Goal: Find specific page/section: Find specific page/section

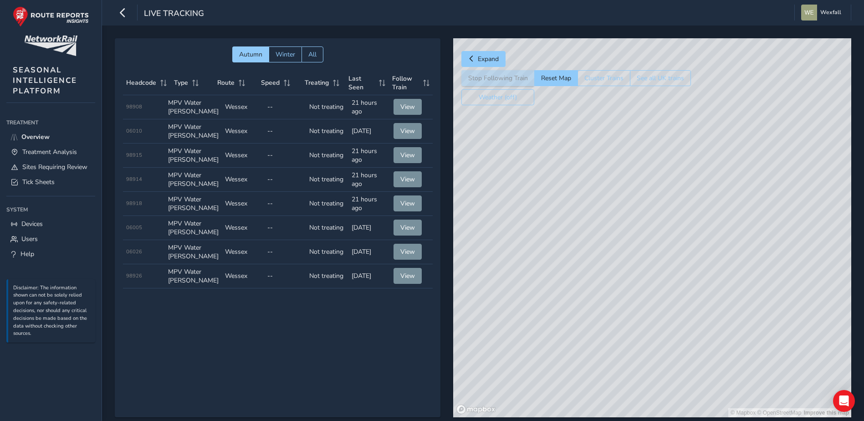
drag, startPoint x: 530, startPoint y: 231, endPoint x: 858, endPoint y: 258, distance: 329.9
click at [858, 258] on div "Autumn Winter All Headcode Type Route Speed Treating Last Seen Follow Train Hea…" at bounding box center [483, 234] width 762 height 417
drag, startPoint x: 687, startPoint y: 259, endPoint x: 868, endPoint y: 186, distance: 195.4
click at [863, 187] on html "Live Tracking Wexfall Colour Scheme: Dark Dim Light Logout Autumn Winter All He…" at bounding box center [432, 210] width 864 height 421
drag, startPoint x: 643, startPoint y: 265, endPoint x: 742, endPoint y: 225, distance: 106.2
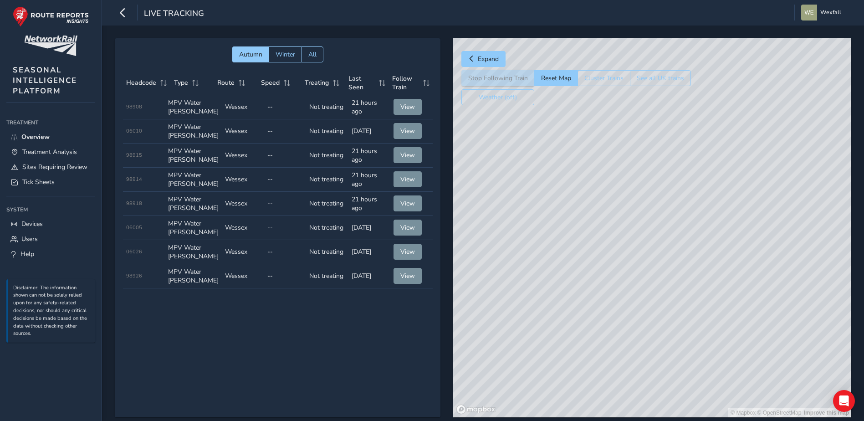
click at [742, 225] on div "© Mapbox © OpenStreetMap Improve this map" at bounding box center [652, 227] width 398 height 379
drag, startPoint x: 466, startPoint y: 233, endPoint x: 743, endPoint y: 211, distance: 277.8
click at [743, 211] on div "© Mapbox © OpenStreetMap Improve this map" at bounding box center [652, 227] width 398 height 379
drag, startPoint x: 562, startPoint y: 253, endPoint x: 700, endPoint y: 219, distance: 142.2
click at [700, 219] on div "© Mapbox © OpenStreetMap Improve this map" at bounding box center [652, 227] width 398 height 379
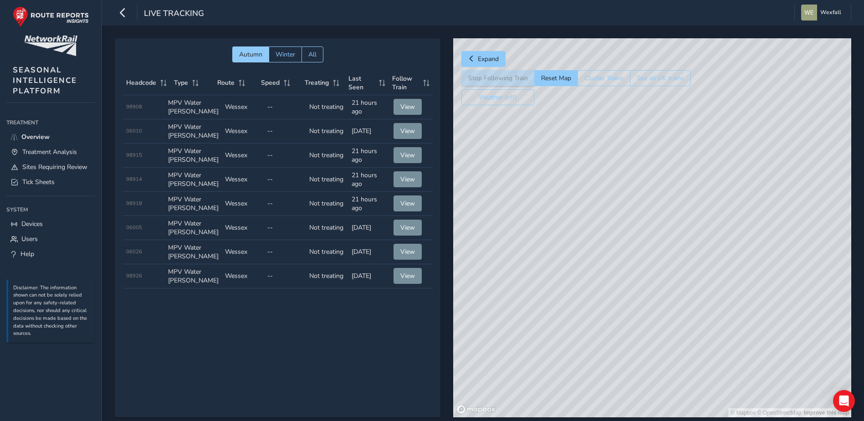
drag, startPoint x: 608, startPoint y: 380, endPoint x: 650, endPoint y: 237, distance: 148.4
click at [650, 237] on div "© Mapbox © OpenStreetMap Improve this map" at bounding box center [652, 227] width 398 height 379
drag, startPoint x: 579, startPoint y: 281, endPoint x: 724, endPoint y: 224, distance: 156.2
click at [724, 224] on div "© Mapbox © OpenStreetMap Improve this map" at bounding box center [652, 227] width 398 height 379
drag, startPoint x: 534, startPoint y: 259, endPoint x: 895, endPoint y: 356, distance: 373.8
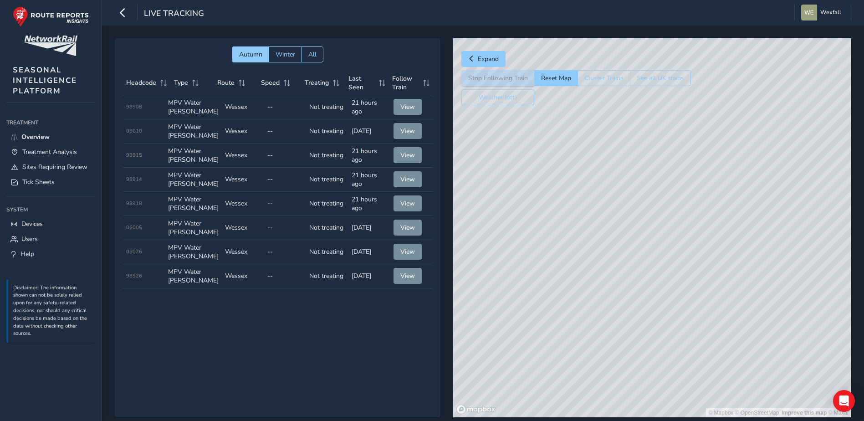
click at [863, 356] on html "Live Tracking Wexfall Colour Scheme: Dark Dim Light Logout Autumn Winter All He…" at bounding box center [432, 210] width 864 height 421
drag, startPoint x: 706, startPoint y: 311, endPoint x: 858, endPoint y: 340, distance: 155.3
click at [858, 340] on div "Autumn Winter All Headcode Type Route Speed Treating Last Seen Follow Train Hea…" at bounding box center [483, 234] width 762 height 417
drag, startPoint x: 618, startPoint y: 238, endPoint x: 694, endPoint y: 351, distance: 136.4
click at [694, 351] on div "© Mapbox © OpenStreetMap Improve this map © Maxar" at bounding box center [652, 227] width 398 height 379
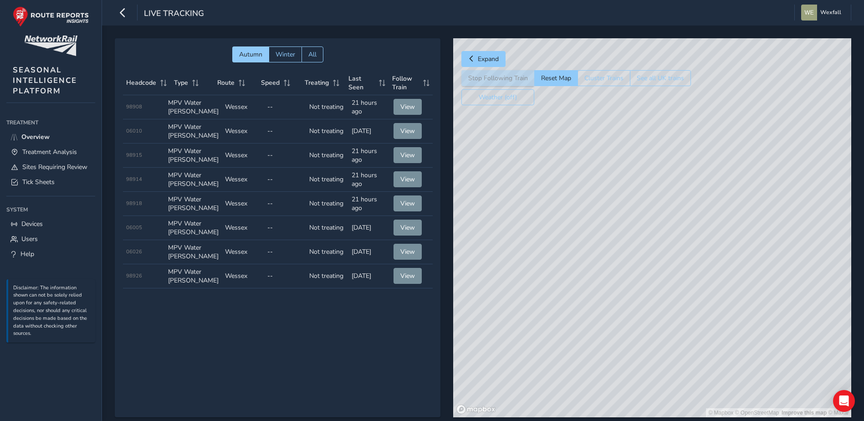
drag, startPoint x: 604, startPoint y: 296, endPoint x: 531, endPoint y: 336, distance: 83.2
click at [531, 336] on div "© Mapbox © OpenStreetMap Improve this map © Maxar" at bounding box center [652, 227] width 398 height 379
click at [251, 330] on div "Autumn Winter All Headcode Type Route Speed Treating Last Seen Follow Train Hea…" at bounding box center [278, 227] width 326 height 379
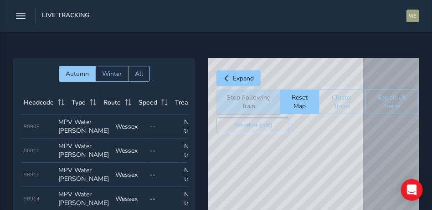
click at [117, 134] on td "Route Wessex" at bounding box center [129, 127] width 35 height 24
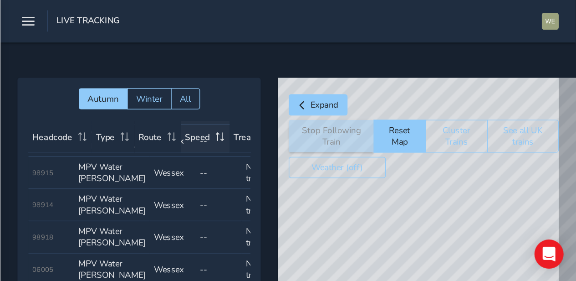
scroll to position [46, 0]
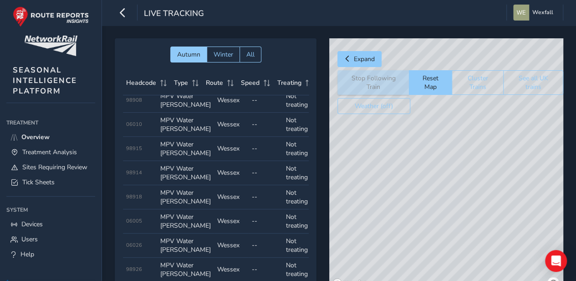
drag, startPoint x: 410, startPoint y: 172, endPoint x: 328, endPoint y: 296, distance: 148.8
click at [328, 281] on html "Live Tracking Wexfall Colour Scheme: Dark Dim Light Logout Autumn Winter All He…" at bounding box center [288, 140] width 576 height 281
drag, startPoint x: 441, startPoint y: 126, endPoint x: 439, endPoint y: 131, distance: 5.3
click at [439, 131] on div "© Mapbox © OpenStreetMap Improve this map © Maxar" at bounding box center [446, 164] width 234 height 252
drag, startPoint x: 428, startPoint y: 149, endPoint x: 389, endPoint y: 244, distance: 102.3
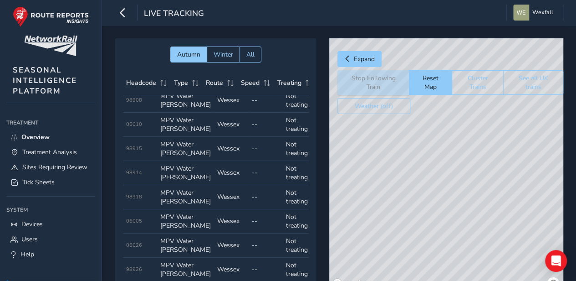
click at [389, 244] on div "© Mapbox © OpenStreetMap Improve this map © Maxar" at bounding box center [446, 164] width 234 height 252
drag, startPoint x: 409, startPoint y: 204, endPoint x: 337, endPoint y: 210, distance: 72.2
click at [338, 210] on div "© Mapbox © OpenStreetMap Improve this map © Maxar" at bounding box center [446, 164] width 234 height 252
click at [68, 152] on span "Treatment Analysis" at bounding box center [49, 152] width 55 height 9
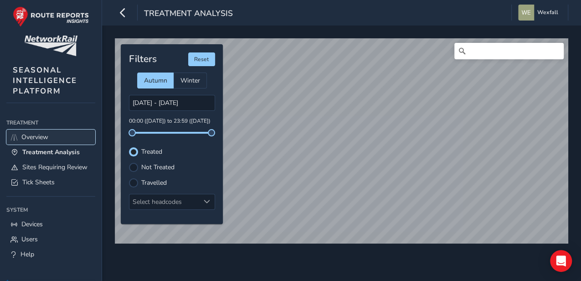
click at [38, 140] on link "Overview" at bounding box center [50, 136] width 89 height 15
